Goal: Task Accomplishment & Management: Manage account settings

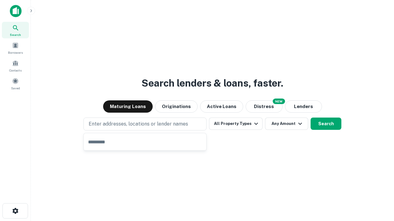
type input "**********"
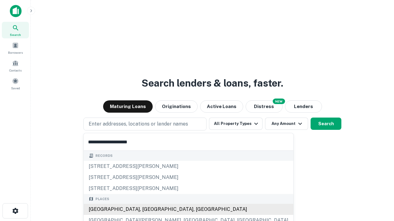
click at [147, 210] on div "[GEOGRAPHIC_DATA], [GEOGRAPHIC_DATA], [GEOGRAPHIC_DATA]" at bounding box center [188, 209] width 209 height 11
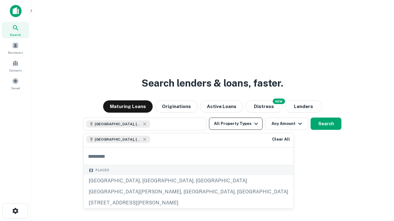
click at [236, 124] on button "All Property Types" at bounding box center [235, 124] width 53 height 12
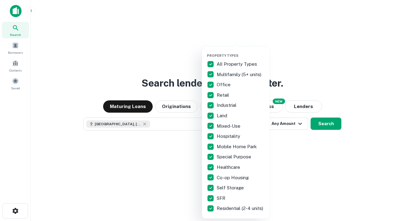
click at [240, 52] on button "button" at bounding box center [241, 52] width 68 height 0
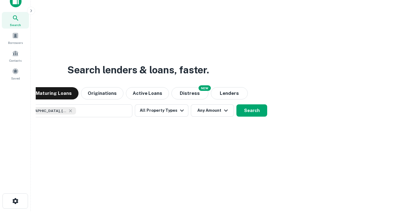
scroll to position [44, 174]
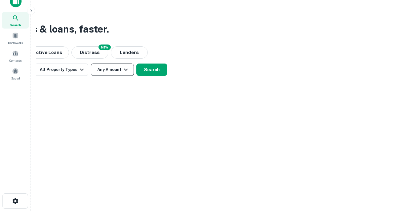
click at [112, 70] on button "Any Amount" at bounding box center [112, 70] width 43 height 12
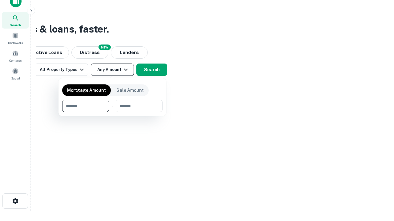
type input "*******"
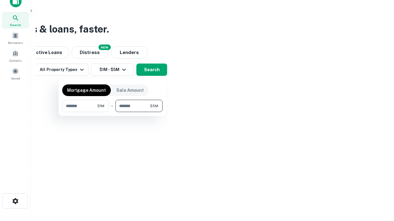
type input "*******"
click at [112, 112] on button "button" at bounding box center [112, 112] width 100 height 0
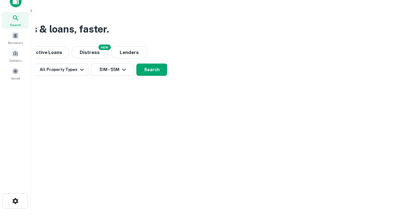
scroll to position [10, 0]
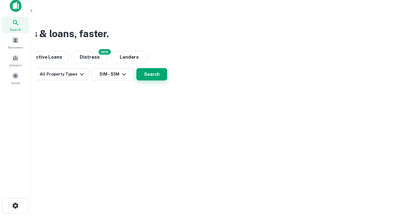
click at [167, 81] on button "Search" at bounding box center [151, 74] width 31 height 12
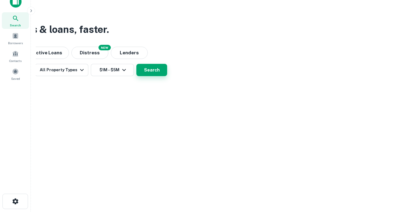
scroll to position [0, 113]
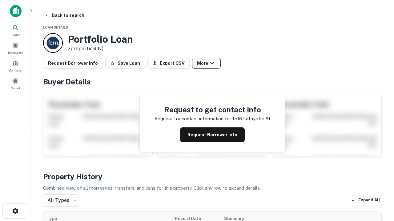
click at [206, 63] on button "More" at bounding box center [206, 63] width 29 height 11
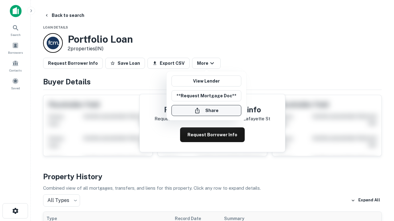
click at [206, 111] on button "Share" at bounding box center [206, 110] width 70 height 11
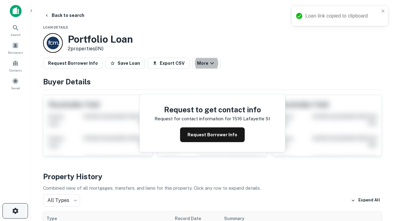
click at [15, 211] on icon "button" at bounding box center [15, 211] width 7 height 7
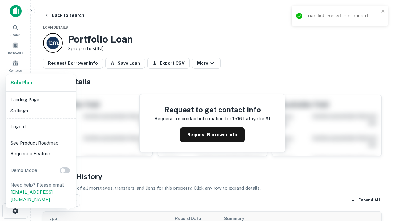
click at [41, 127] on li "Logout" at bounding box center [41, 126] width 66 height 11
